Goal: Check status

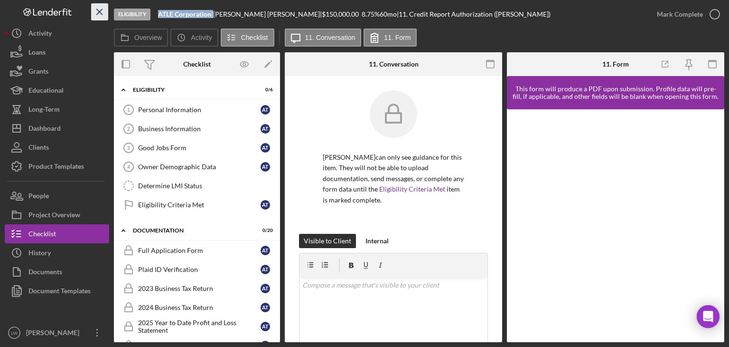
click at [99, 7] on icon "Icon/Menu Close" at bounding box center [99, 11] width 21 height 21
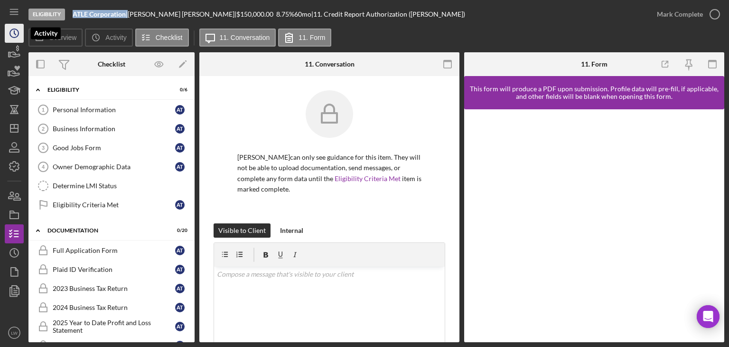
click at [16, 29] on icon "Icon/History" at bounding box center [14, 33] width 24 height 24
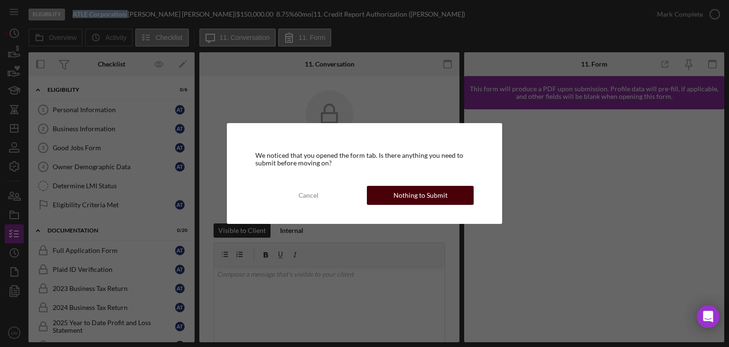
click at [418, 195] on div "Nothing to Submit" at bounding box center [421, 195] width 54 height 19
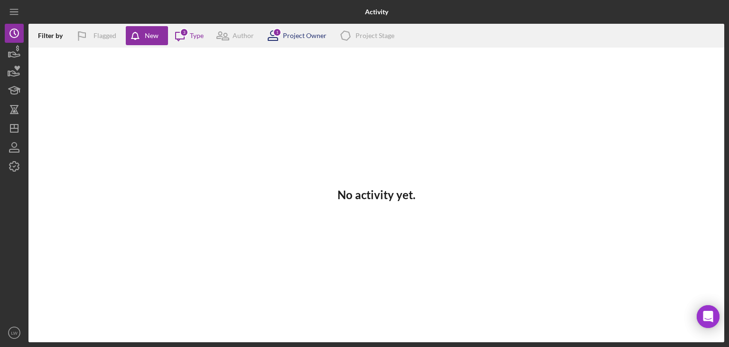
click at [294, 32] on div "Project Owner" at bounding box center [305, 36] width 44 height 8
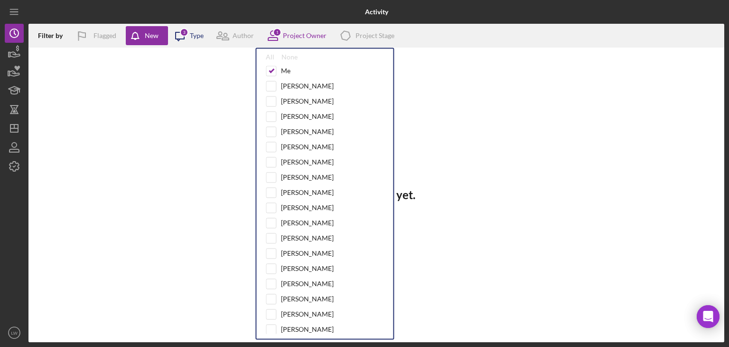
click at [185, 33] on div "3" at bounding box center [184, 32] width 9 height 9
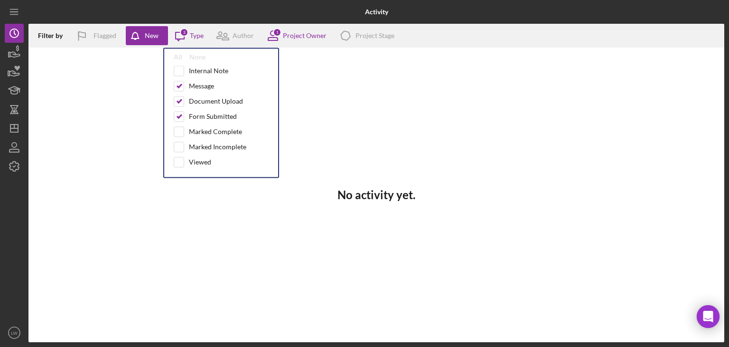
click at [415, 94] on div "No activity yet." at bounding box center [376, 194] width 696 height 294
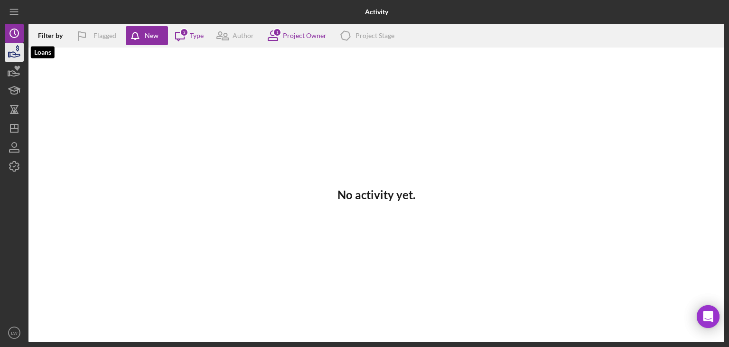
click at [15, 52] on icon "button" at bounding box center [15, 54] width 10 height 5
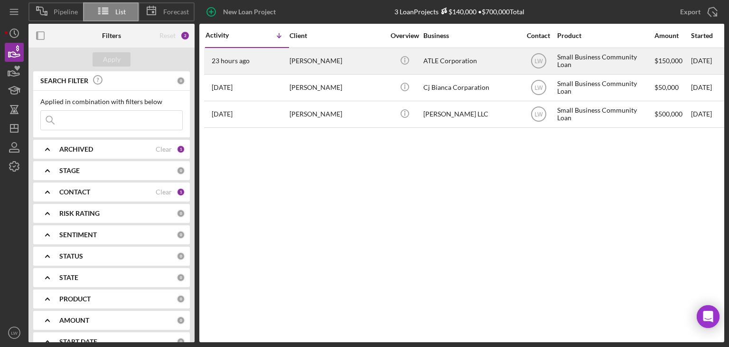
click at [329, 58] on div "[PERSON_NAME]" at bounding box center [337, 60] width 95 height 25
